Goal: Information Seeking & Learning: Learn about a topic

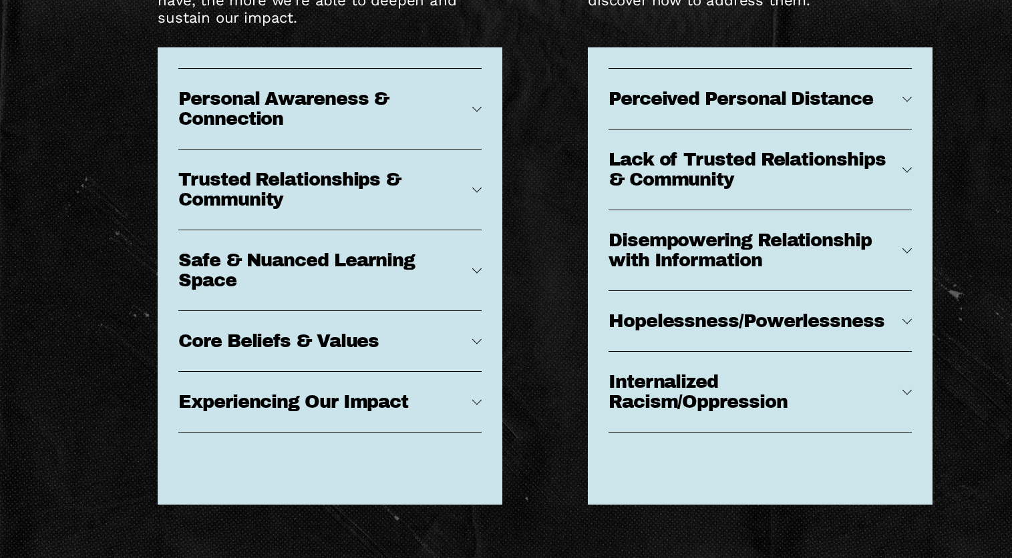
scroll to position [6257, 0]
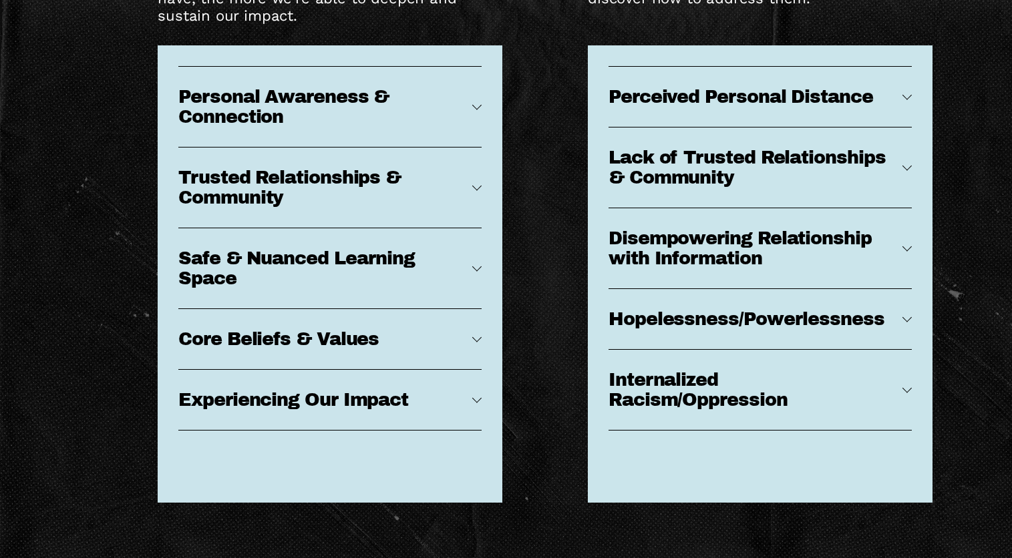
click at [479, 271] on div at bounding box center [476, 266] width 9 height 9
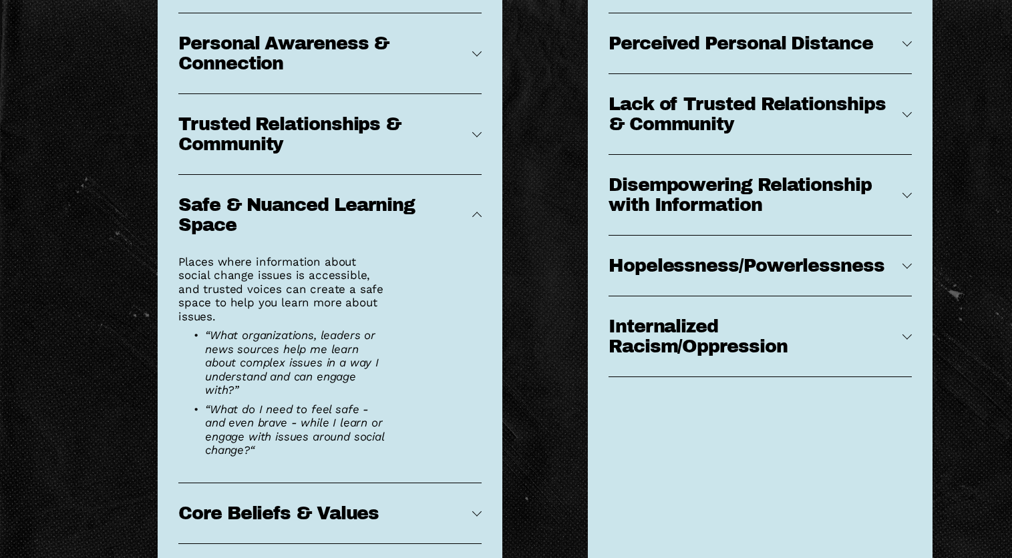
scroll to position [6308, 0]
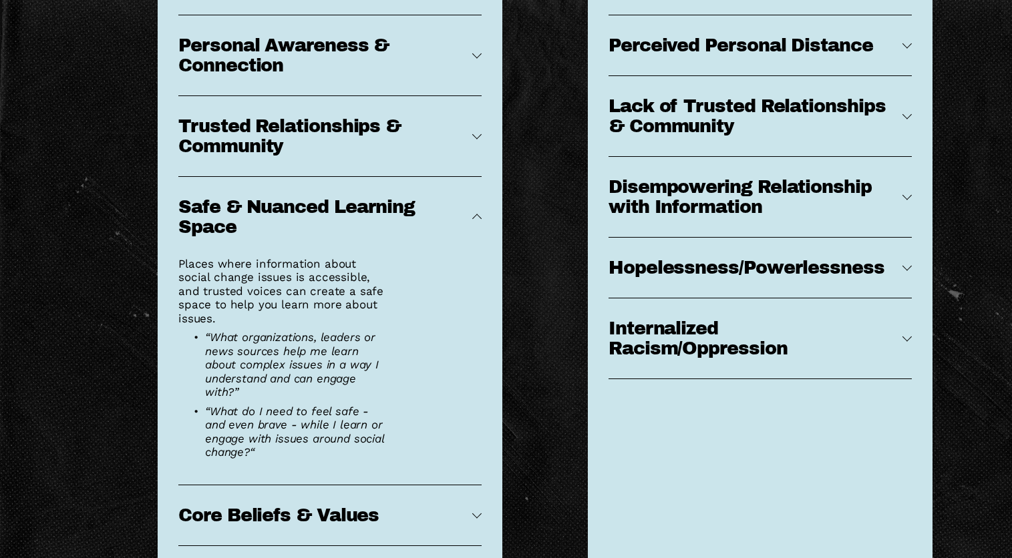
click at [472, 222] on div at bounding box center [476, 216] width 9 height 9
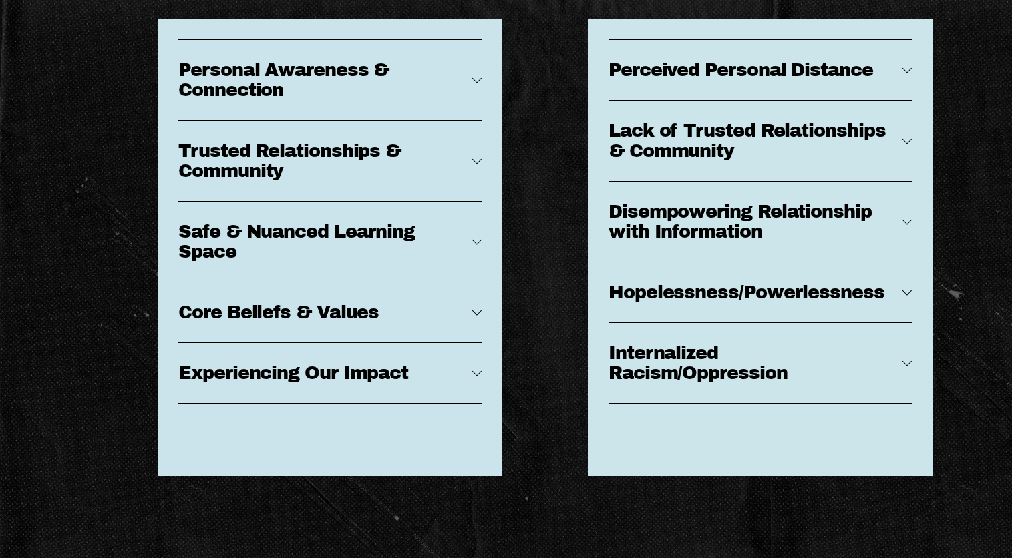
scroll to position [6258, 0]
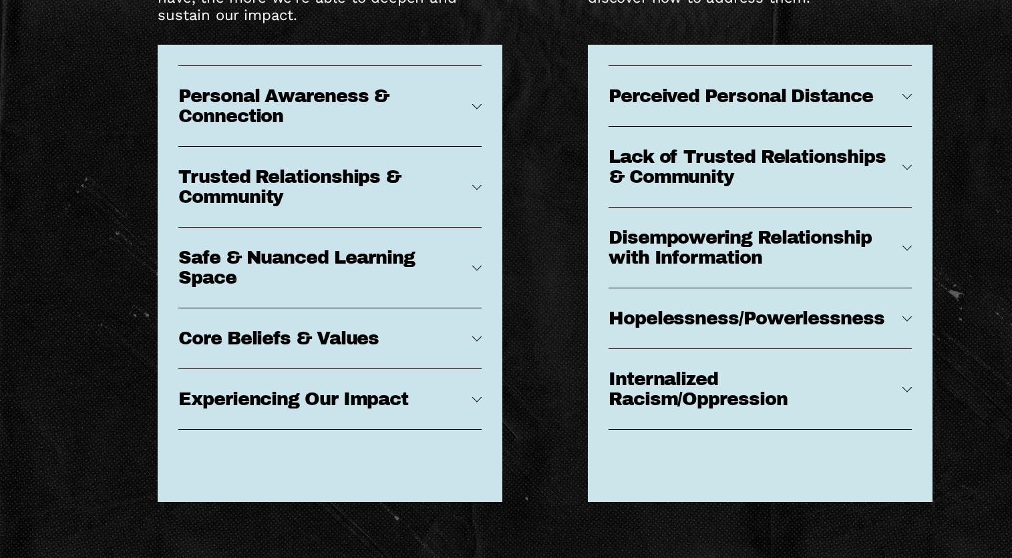
click at [468, 207] on span "Trusted Relationships & Community" at bounding box center [325, 187] width 294 height 40
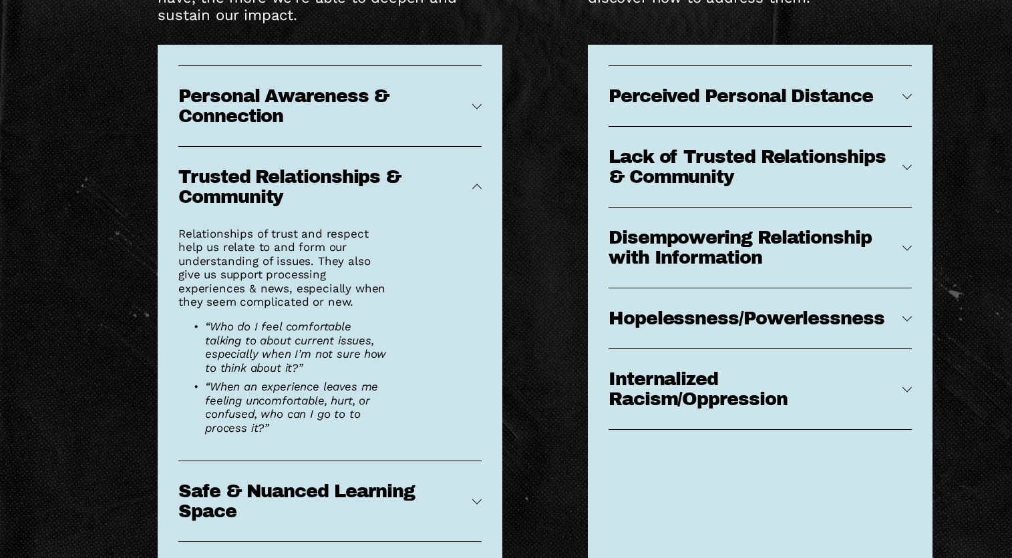
click at [482, 223] on div "Personal Awareness & Connection This is how closely you see yourself to be conn…" at bounding box center [330, 365] width 345 height 640
click at [478, 193] on div at bounding box center [476, 188] width 9 height 9
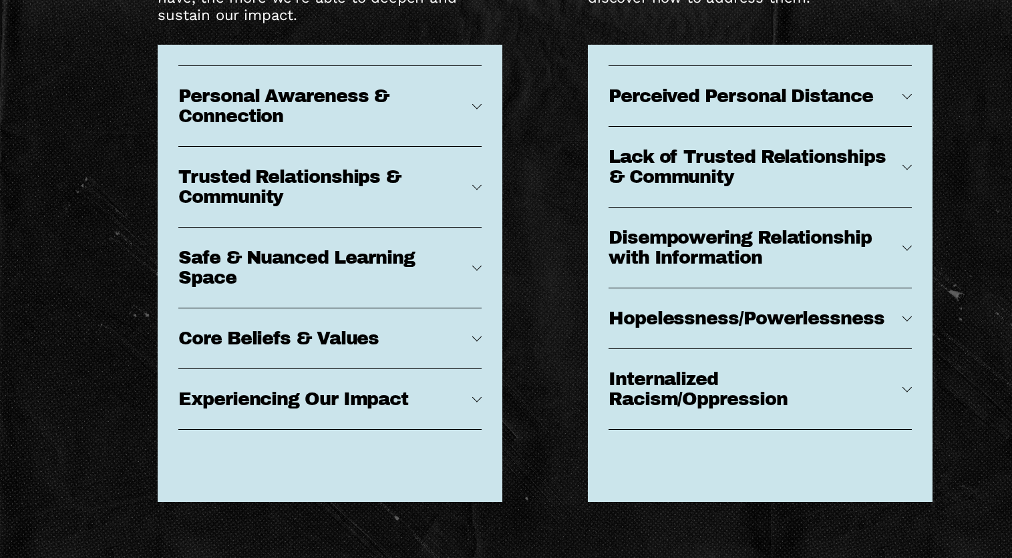
click at [472, 126] on span "Personal Awareness & Connection" at bounding box center [325, 106] width 294 height 40
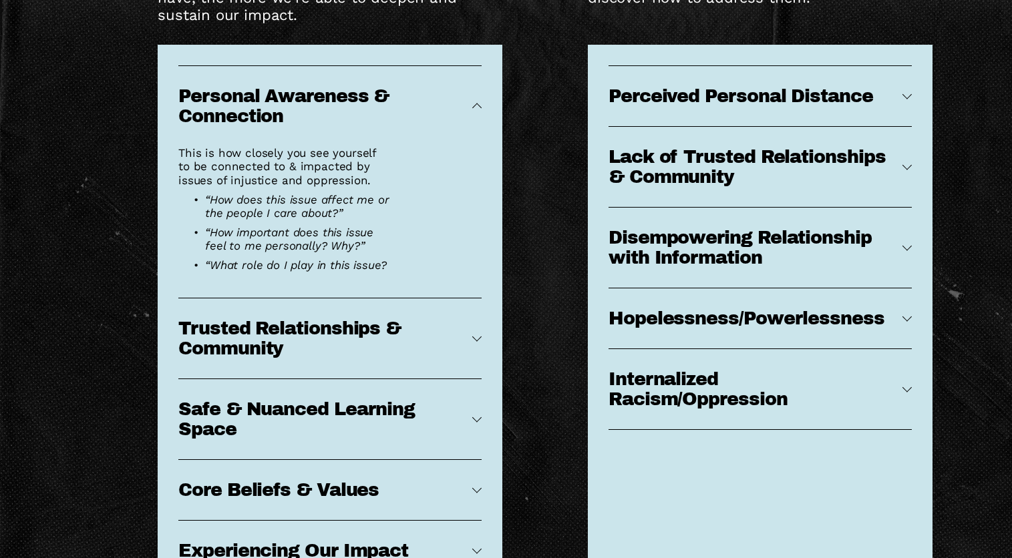
click at [476, 112] on div at bounding box center [476, 107] width 9 height 9
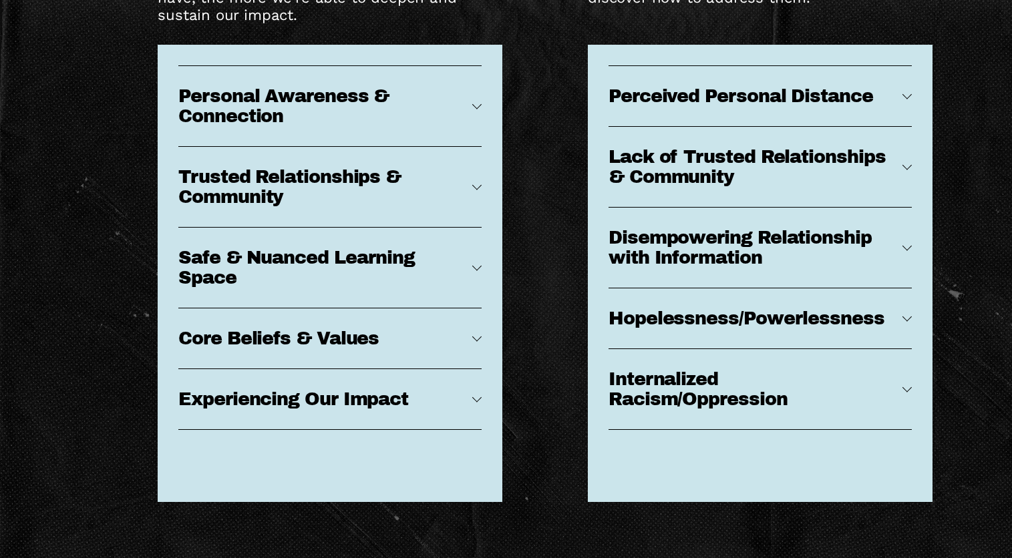
click at [375, 288] on span "Safe & Nuanced Learning Space" at bounding box center [325, 268] width 294 height 40
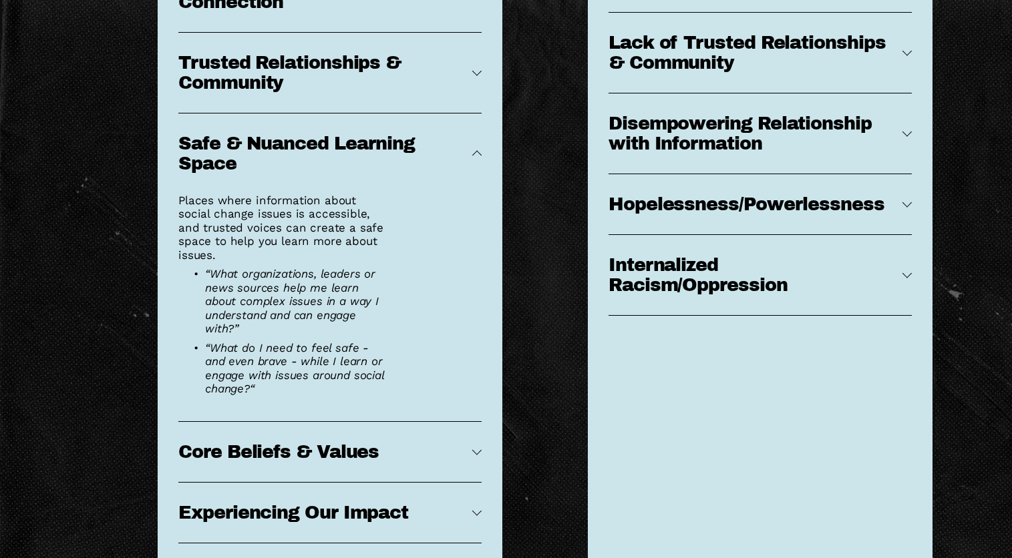
scroll to position [6429, 0]
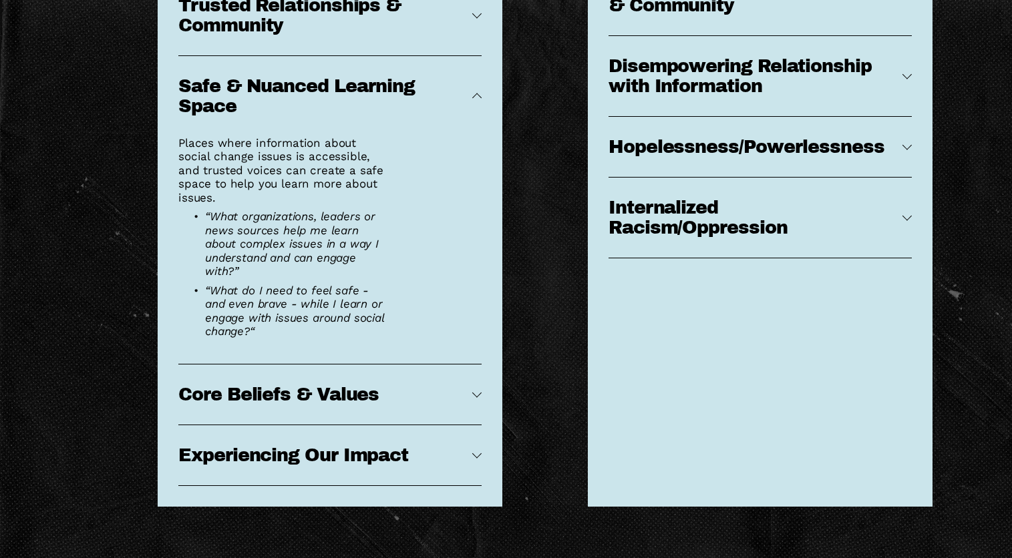
click at [484, 118] on div "Personal Awareness & Connection This is how closely you see yourself to be conn…" at bounding box center [330, 190] width 345 height 634
click at [476, 102] on div at bounding box center [476, 97] width 9 height 9
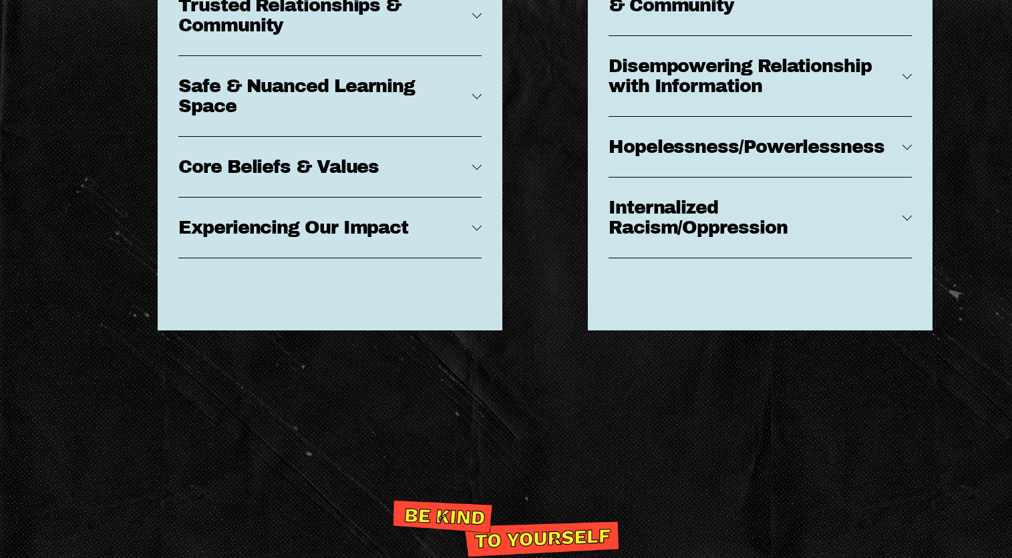
click at [467, 177] on span "Core Beliefs & Values" at bounding box center [325, 167] width 294 height 20
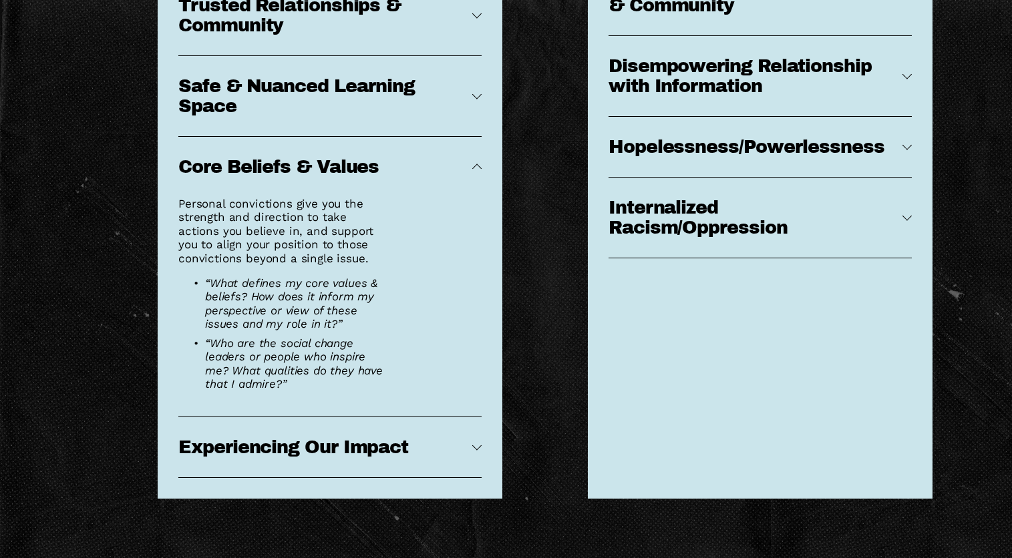
click at [480, 173] on div at bounding box center [476, 168] width 9 height 9
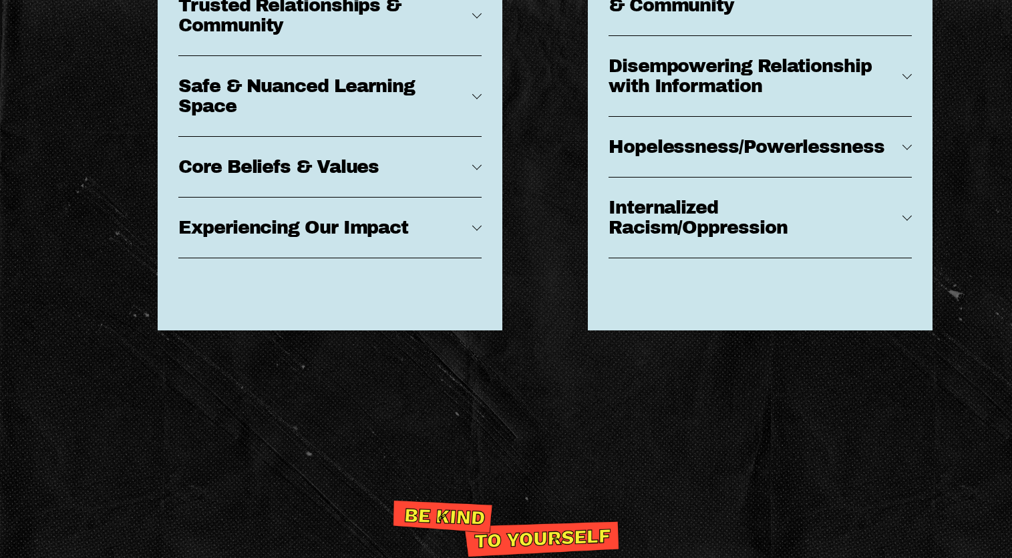
click at [486, 266] on div "Personal Awareness & Connection This is how closely you see yourself to be conn…" at bounding box center [330, 102] width 345 height 458
click at [480, 232] on div at bounding box center [476, 227] width 9 height 9
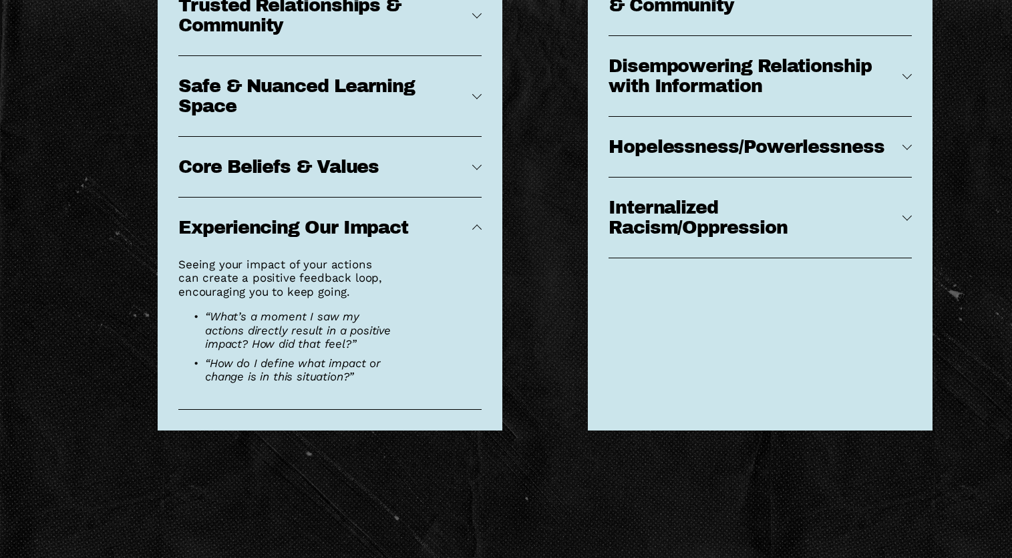
click at [478, 240] on button "Experiencing Our Impact" at bounding box center [329, 228] width 303 height 60
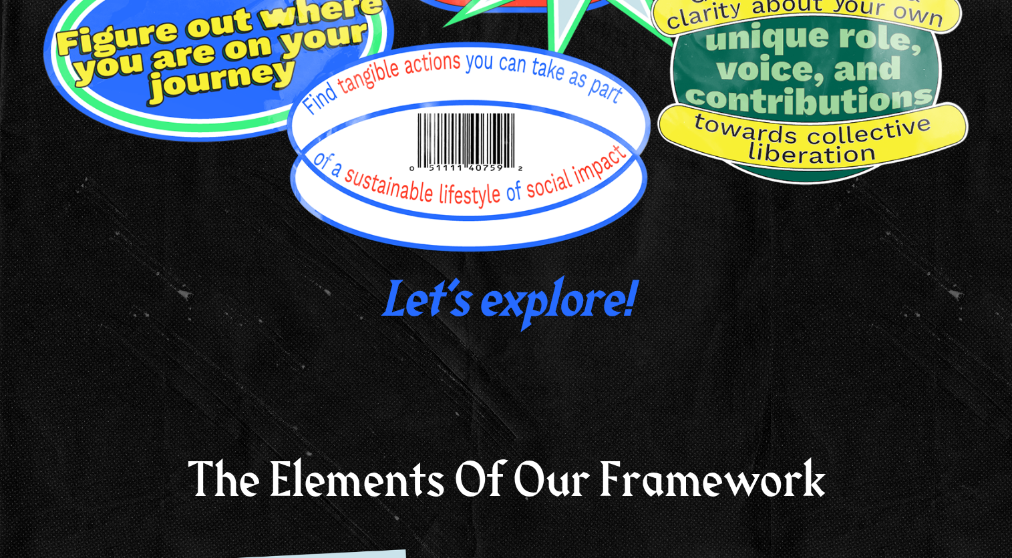
scroll to position [1323, 0]
